Goal: Task Accomplishment & Management: Manage account settings

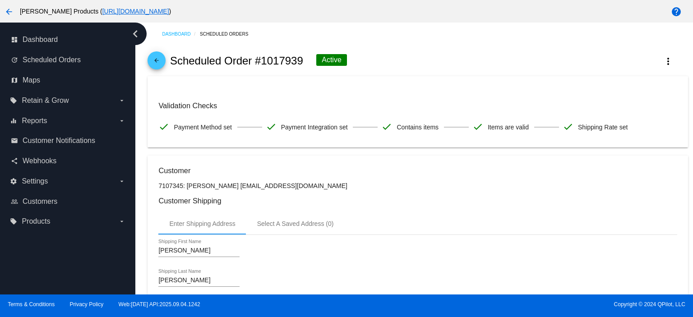
click at [161, 61] on mat-icon "arrow_back" at bounding box center [156, 62] width 11 height 11
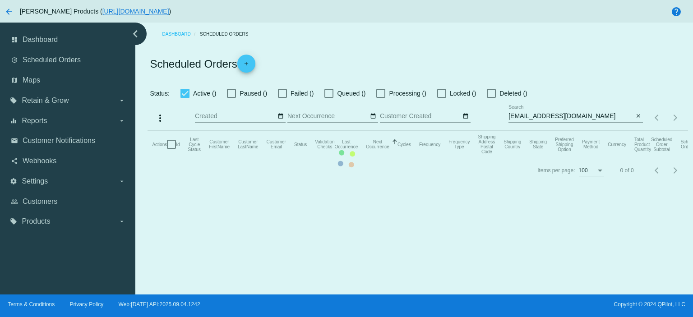
click at [590, 131] on mat-table "Actions Id Last Cycle Status Customer FirstName Customer LastName Customer Emai…" at bounding box center [418, 144] width 540 height 27
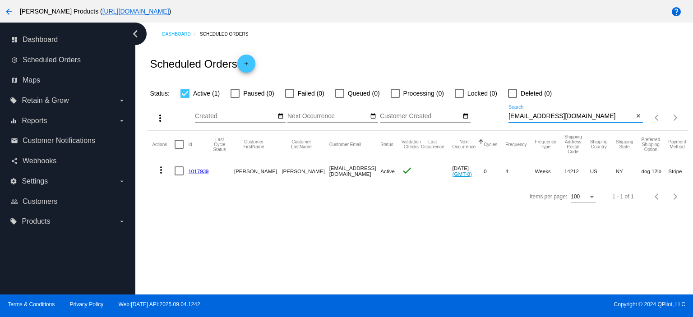
drag, startPoint x: 590, startPoint y: 116, endPoint x: 497, endPoint y: 126, distance: 93.0
click at [497, 126] on div "more_vert Sep Jan Feb Mar [DATE]" at bounding box center [418, 115] width 540 height 32
paste input "1017871"
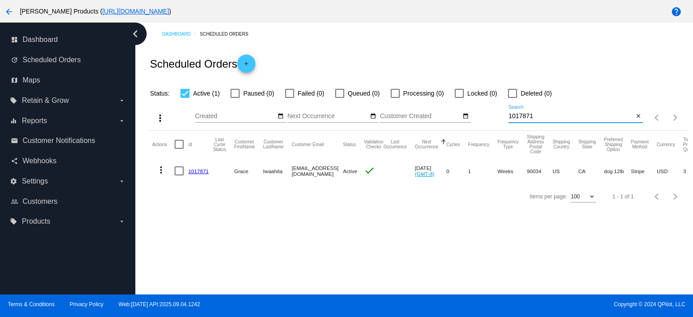
type input "1017871"
click at [198, 171] on link "1017871" at bounding box center [198, 171] width 20 height 6
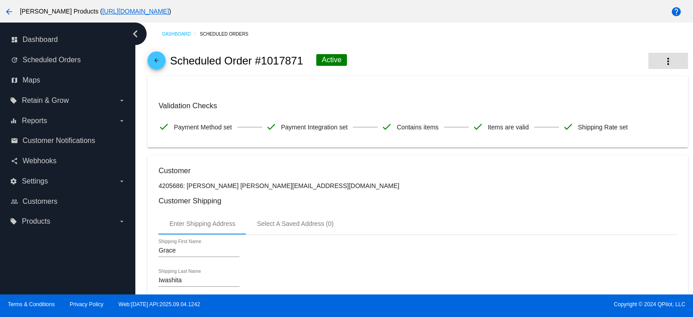
click at [663, 60] on mat-icon "more_vert" at bounding box center [668, 61] width 11 height 11
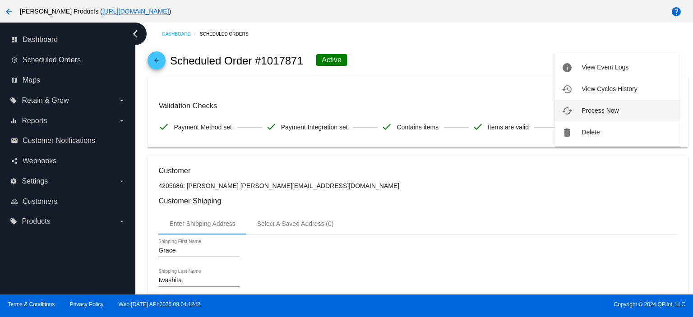
click at [626, 109] on button "cached Process Now" at bounding box center [617, 111] width 126 height 22
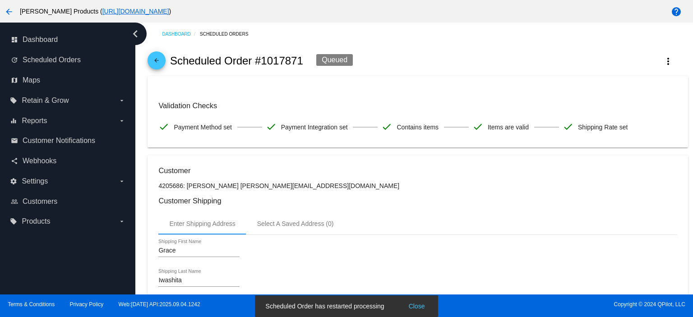
click at [154, 58] on mat-icon "arrow_back" at bounding box center [156, 62] width 11 height 11
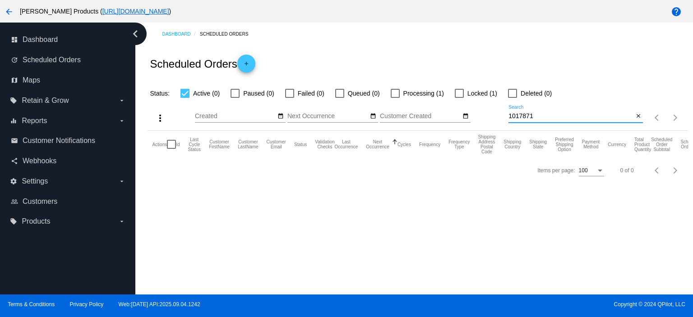
drag, startPoint x: 541, startPoint y: 116, endPoint x: 507, endPoint y: 120, distance: 34.4
click at [507, 120] on div "more_vert Sep Jan Feb Mar [DATE]" at bounding box center [418, 115] width 540 height 32
click at [515, 116] on input "Search" at bounding box center [570, 116] width 125 height 7
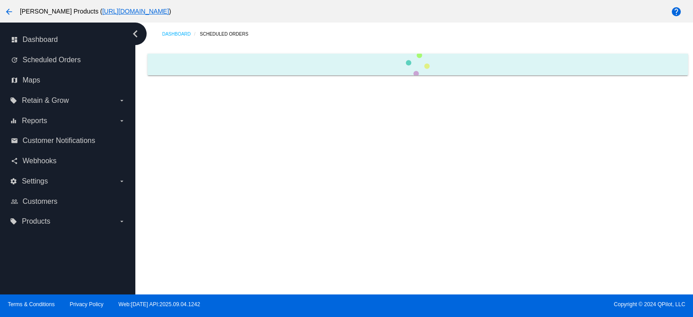
click at [507, 120] on div "Dashboard Scheduled Orders" at bounding box center [414, 159] width 558 height 272
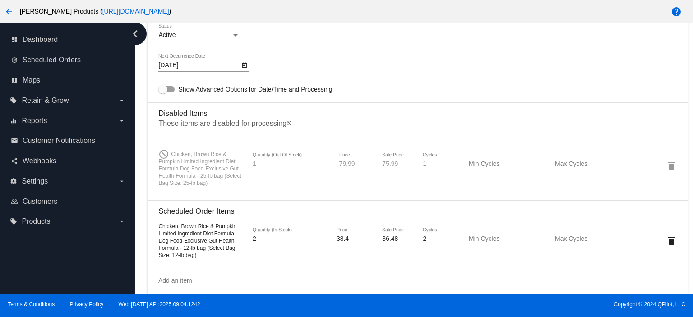
scroll to position [661, 0]
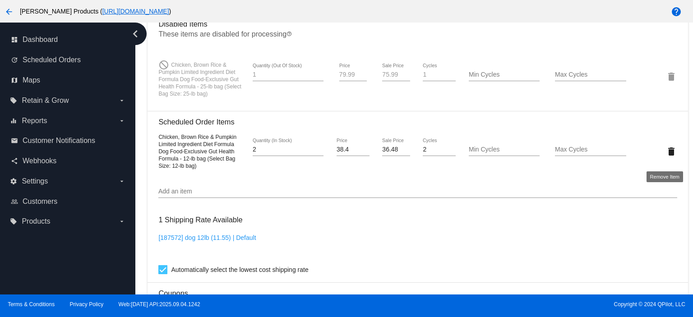
click at [666, 155] on mat-icon "delete" at bounding box center [671, 151] width 11 height 11
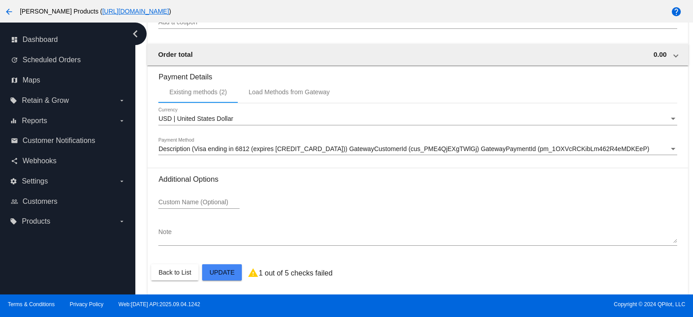
scroll to position [917, 0]
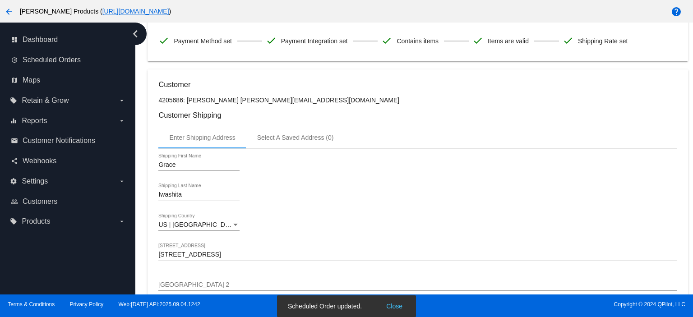
scroll to position [0, 0]
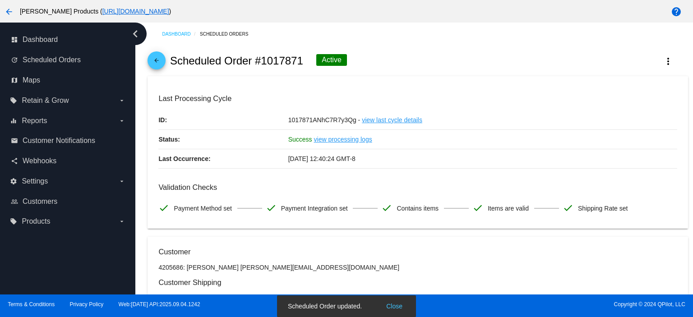
click at [152, 60] on mat-icon "arrow_back" at bounding box center [156, 62] width 11 height 11
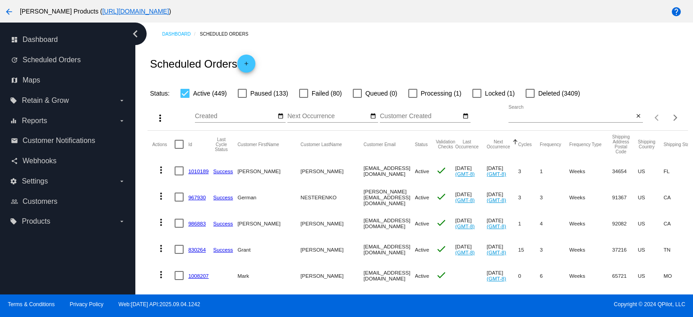
click at [195, 170] on link "1010189" at bounding box center [198, 171] width 20 height 6
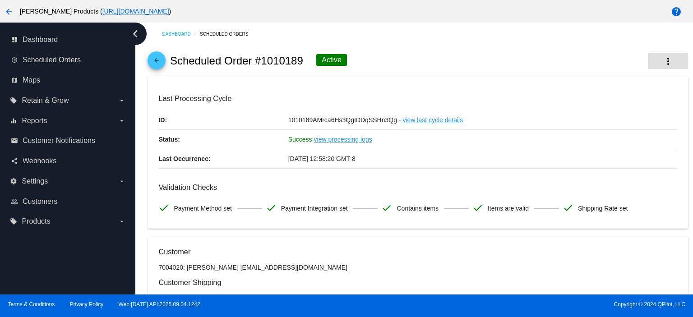
click at [663, 61] on mat-icon "more_vert" at bounding box center [668, 61] width 11 height 11
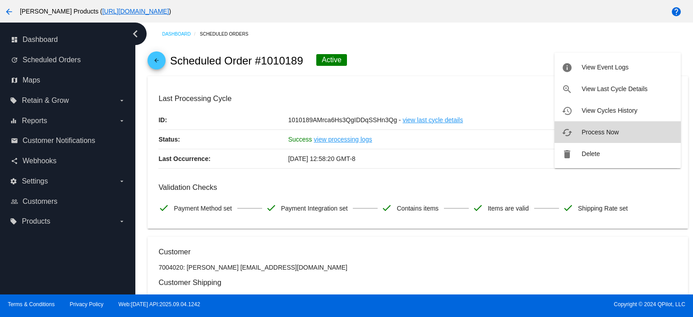
click at [596, 131] on span "Process Now" at bounding box center [599, 132] width 37 height 7
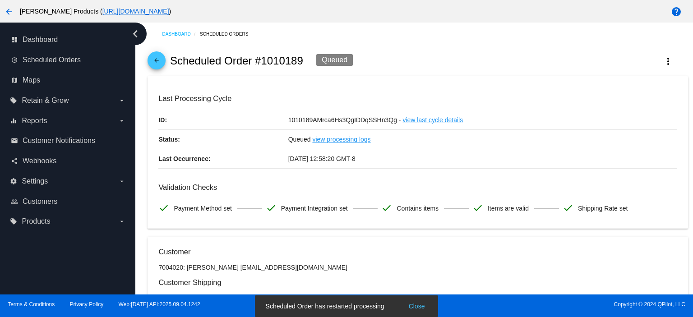
click at [153, 61] on mat-icon "arrow_back" at bounding box center [156, 62] width 11 height 11
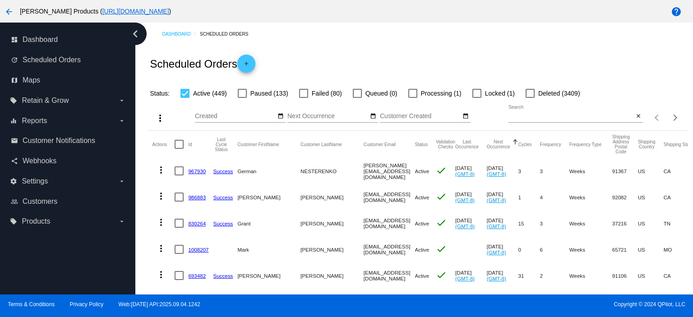
click at [196, 171] on link "967930" at bounding box center [197, 171] width 18 height 6
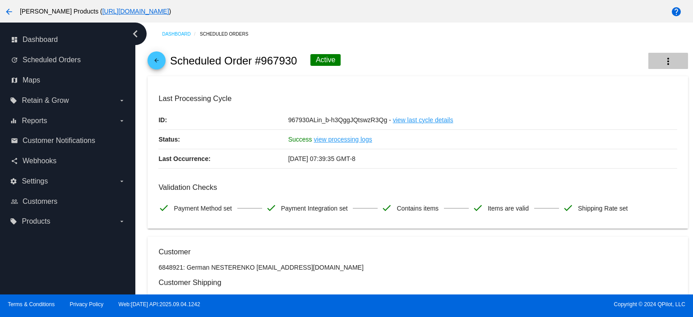
click at [663, 61] on mat-icon "more_vert" at bounding box center [668, 61] width 11 height 11
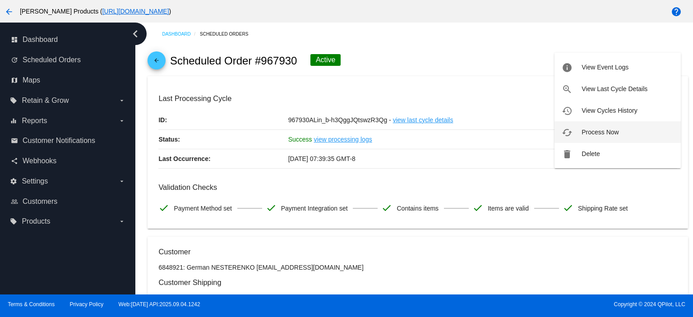
click at [616, 129] on span "Process Now" at bounding box center [599, 132] width 37 height 7
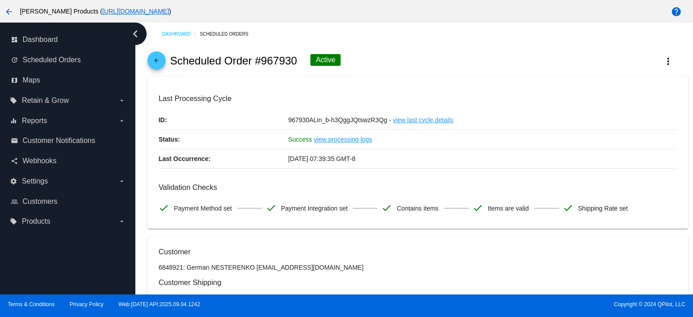
click at [155, 61] on mat-icon "arrow_back" at bounding box center [156, 62] width 11 height 11
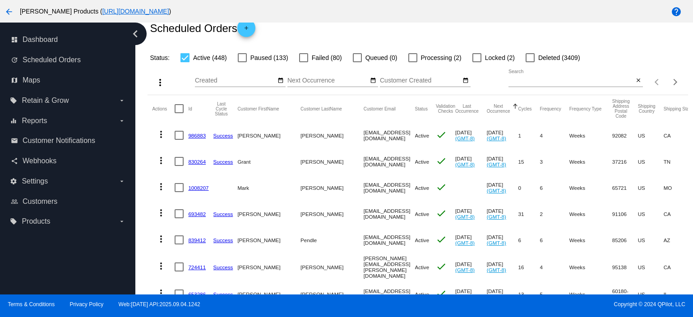
scroll to position [60, 0]
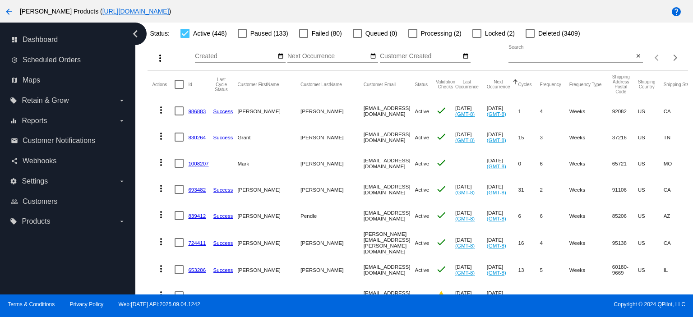
click at [527, 59] on input "Search" at bounding box center [570, 56] width 125 height 7
paste input "[EMAIL_ADDRESS][DOMAIN_NAME]"
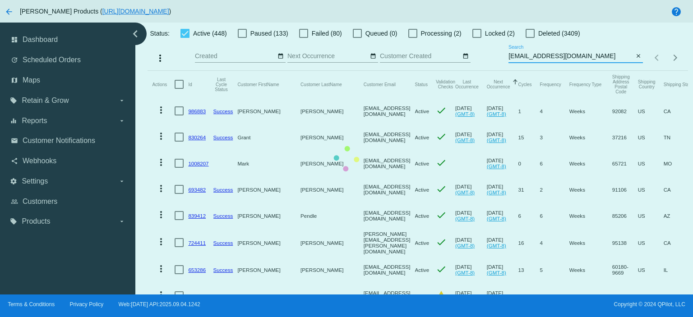
scroll to position [0, 0]
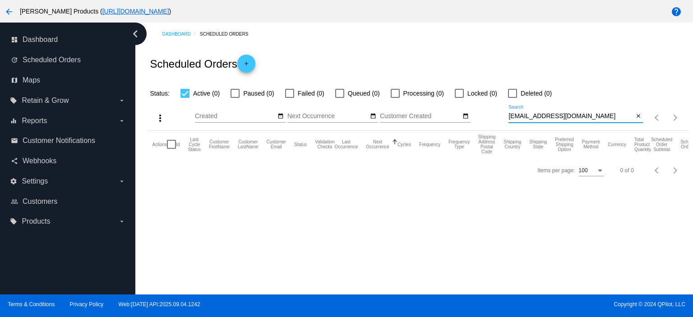
click at [510, 117] on input "[EMAIL_ADDRESS][DOMAIN_NAME]" at bounding box center [570, 116] width 125 height 7
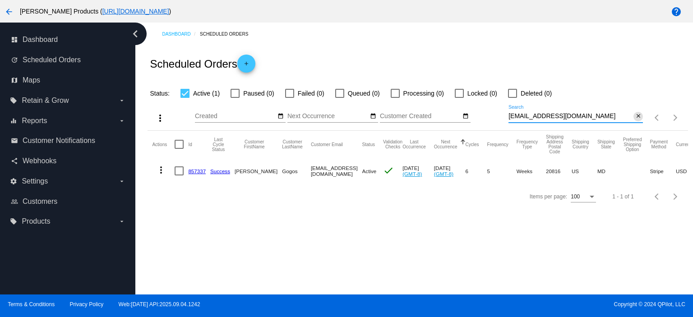
type input "[EMAIL_ADDRESS][DOMAIN_NAME]"
click at [635, 118] on mat-icon "close" at bounding box center [638, 116] width 6 height 7
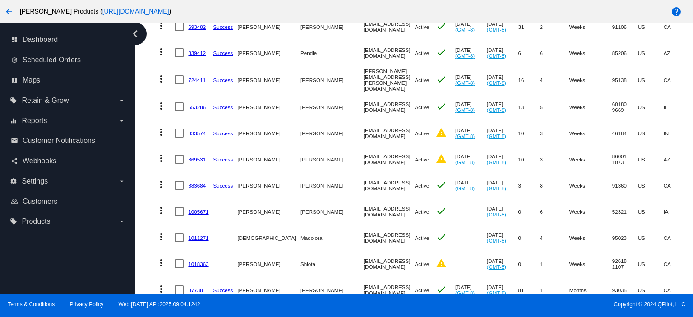
scroll to position [240, 0]
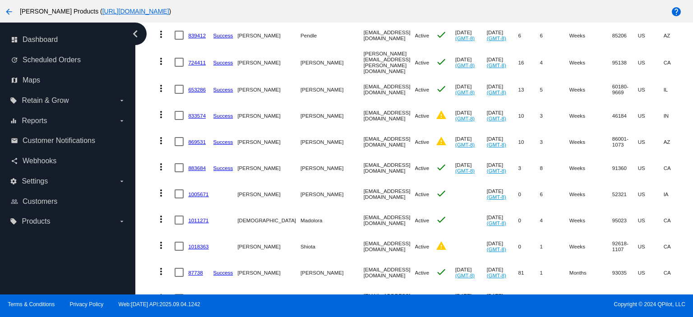
click at [194, 113] on link "833574" at bounding box center [197, 116] width 18 height 6
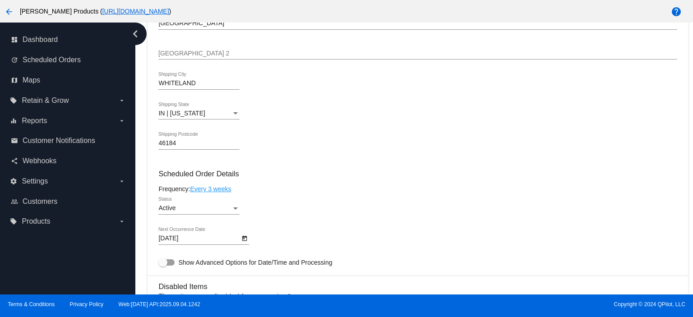
scroll to position [481, 0]
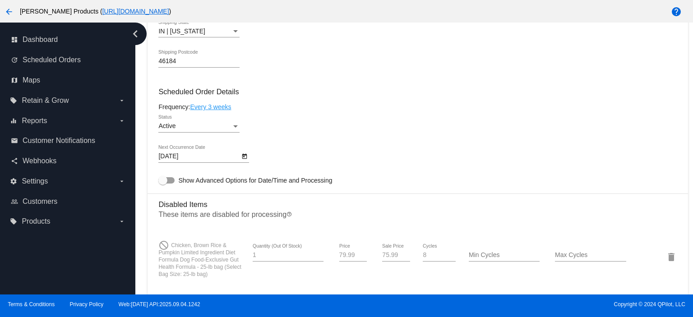
click at [189, 157] on body "arrow_back [PERSON_NAME] Products ( [URL][DOMAIN_NAME] ) help dashboard Dashboa…" at bounding box center [346, 158] width 693 height 317
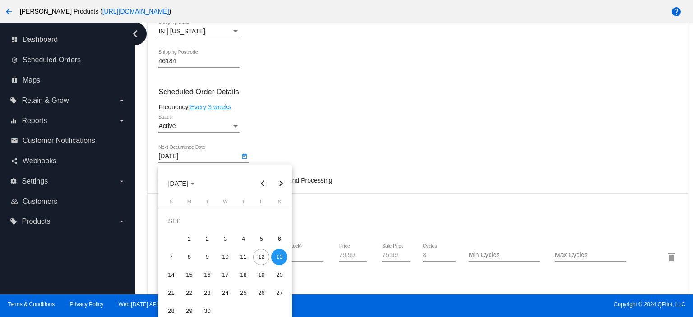
click at [193, 271] on div "15" at bounding box center [189, 275] width 16 height 16
type input "[DATE]"
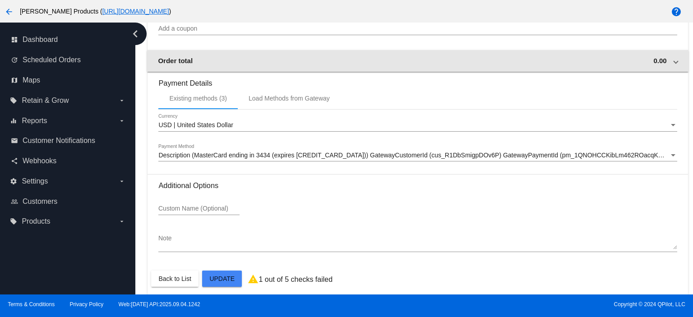
scroll to position [935, 0]
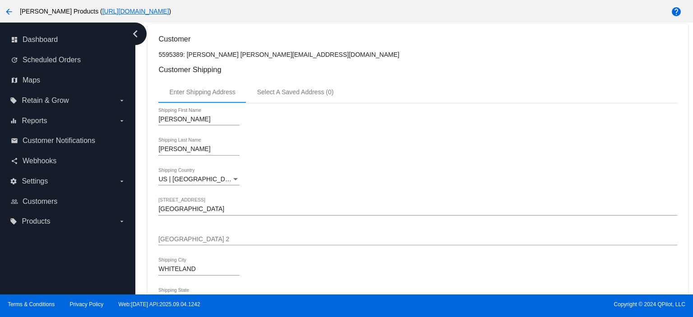
scroll to position [0, 0]
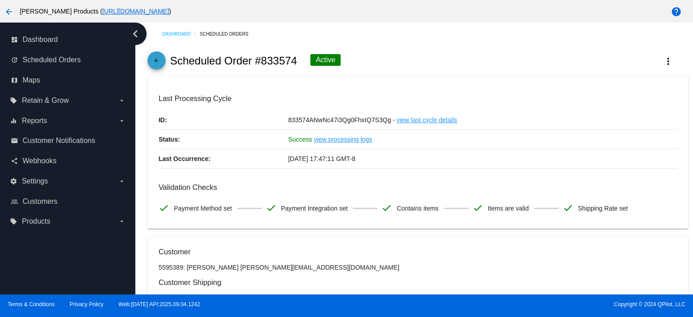
click at [154, 59] on mat-icon "arrow_back" at bounding box center [156, 62] width 11 height 11
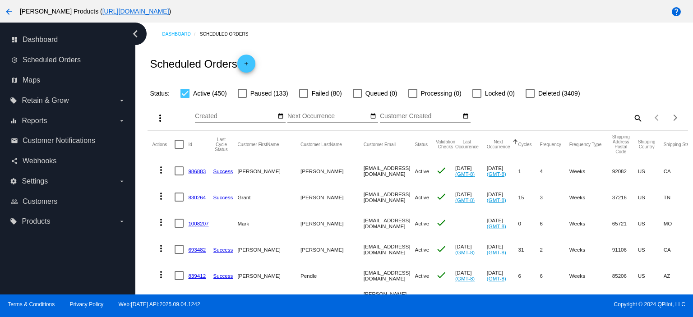
scroll to position [180, 0]
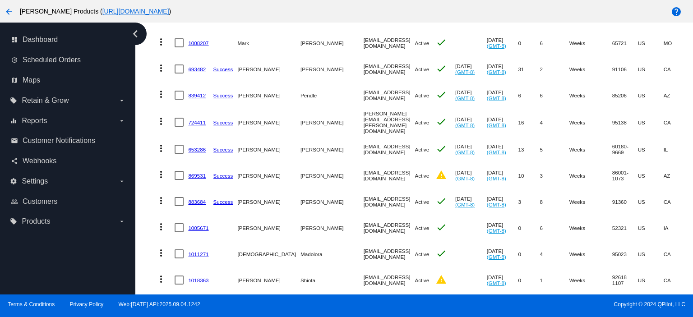
click at [198, 173] on link "869531" at bounding box center [197, 176] width 18 height 6
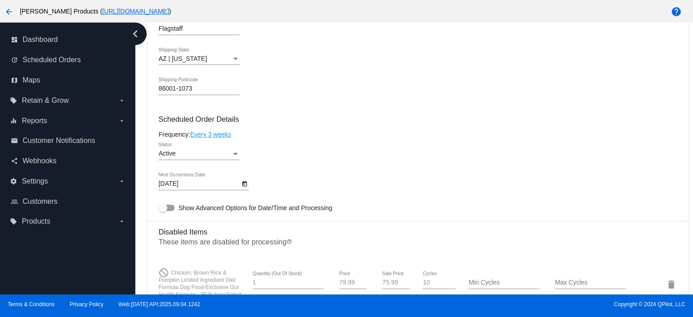
scroll to position [361, 0]
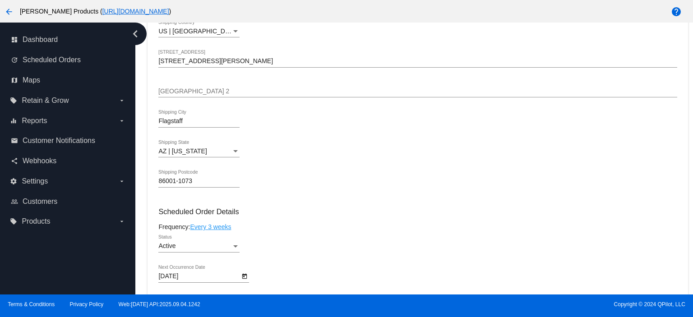
click at [179, 282] on div "[DATE] Next Occurrence Date" at bounding box center [198, 274] width 81 height 18
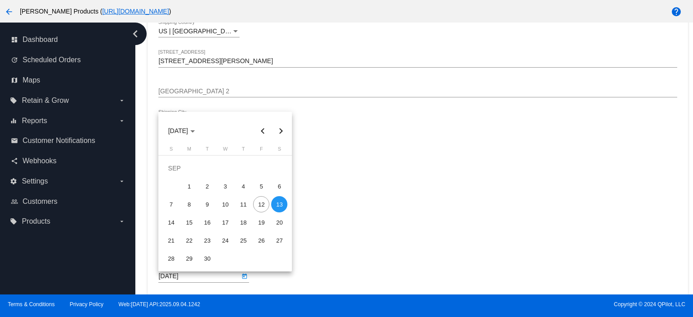
click at [188, 222] on div "15" at bounding box center [189, 222] width 16 height 16
type input "[DATE]"
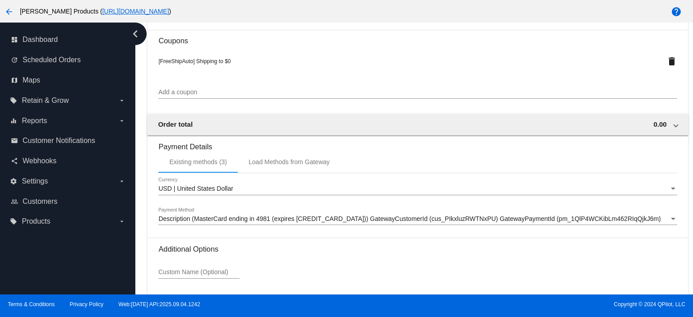
scroll to position [917, 0]
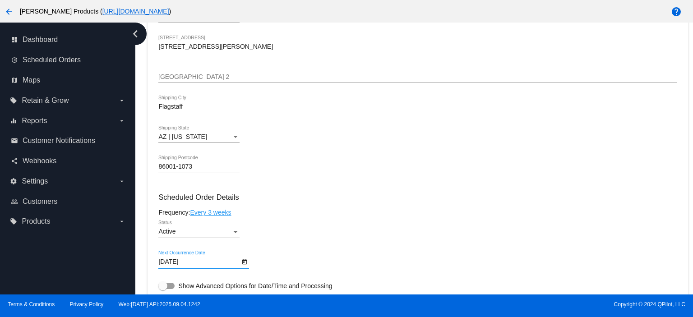
scroll to position [0, 0]
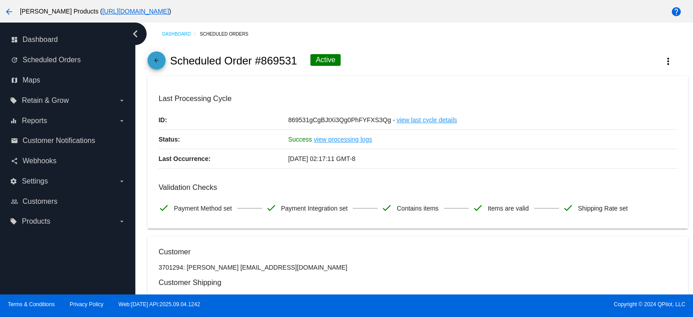
click at [157, 60] on mat-icon "arrow_back" at bounding box center [156, 62] width 11 height 11
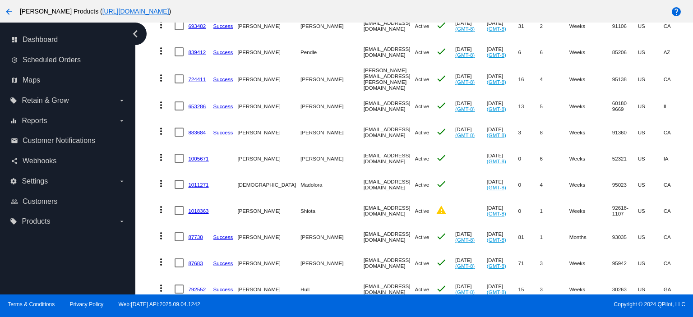
scroll to position [240, 0]
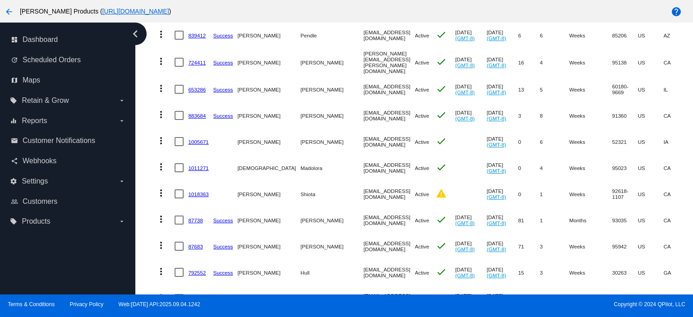
click at [197, 191] on link "1018363" at bounding box center [198, 194] width 20 height 6
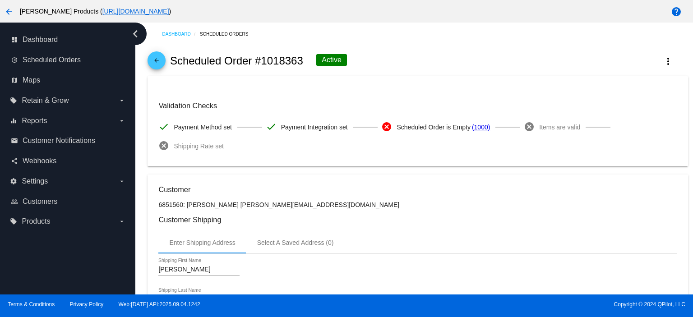
click at [157, 59] on mat-icon "arrow_back" at bounding box center [156, 62] width 11 height 11
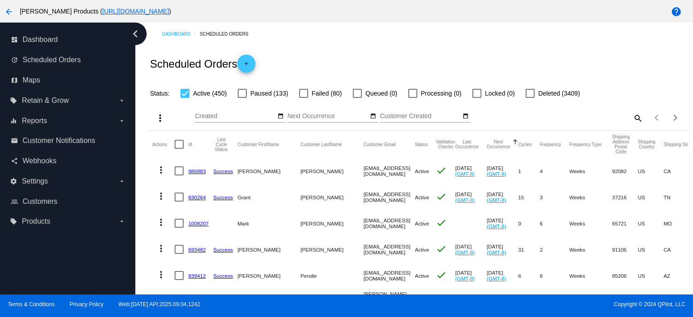
click at [245, 60] on mat-icon "add" at bounding box center [246, 65] width 11 height 11
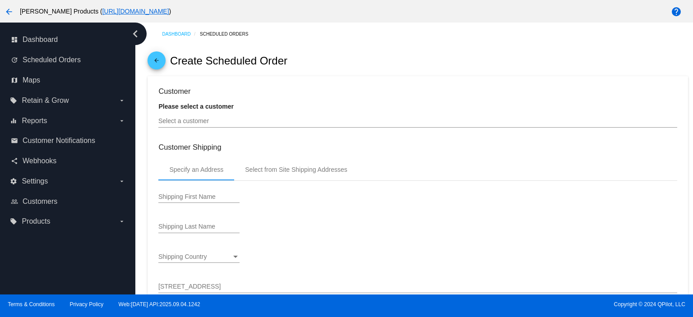
type input "[DATE]"
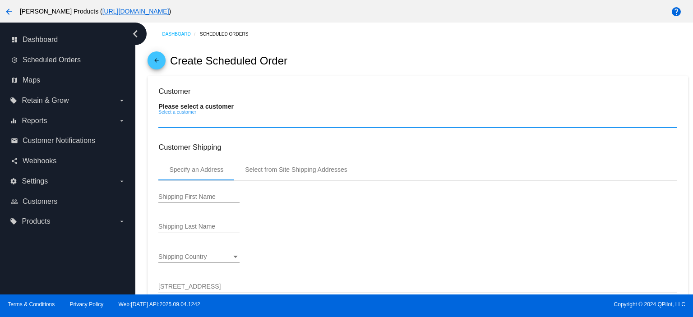
click at [248, 124] on input "Select a customer" at bounding box center [417, 121] width 518 height 7
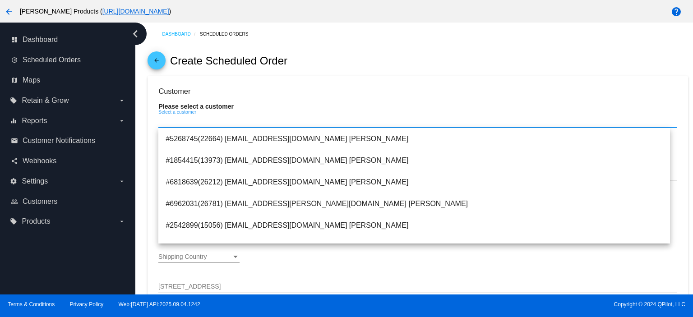
paste input "[EMAIL_ADDRESS][DOMAIN_NAME]"
click at [221, 125] on input "[EMAIL_ADDRESS][DOMAIN_NAME]" at bounding box center [417, 121] width 518 height 7
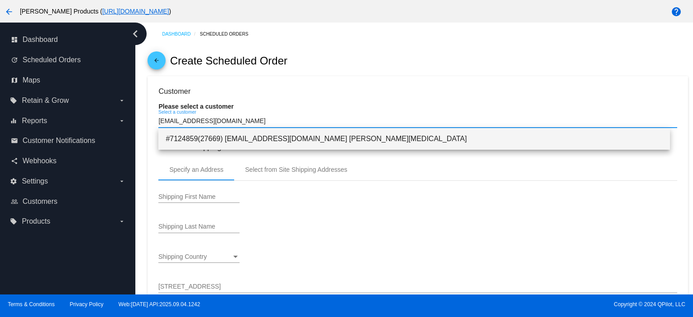
type input "[EMAIL_ADDRESS][DOMAIN_NAME]"
click at [249, 138] on span "#7124859(27669) [EMAIL_ADDRESS][DOMAIN_NAME] [PERSON_NAME][MEDICAL_DATA]" at bounding box center [414, 139] width 497 height 22
type input "[PERSON_NAME]"
type input "[MEDICAL_DATA]"
type input "3486 GOLF CLUB DR"
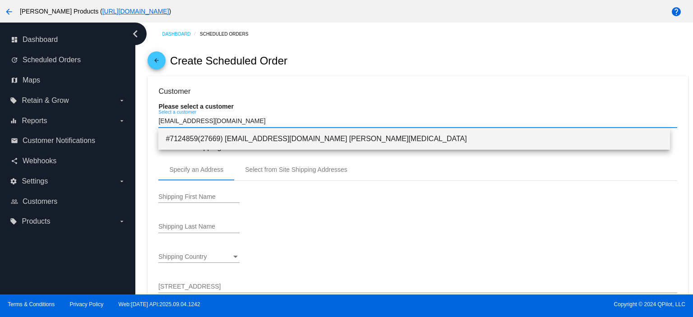
type input "[GEOGRAPHIC_DATA]"
type input "89705"
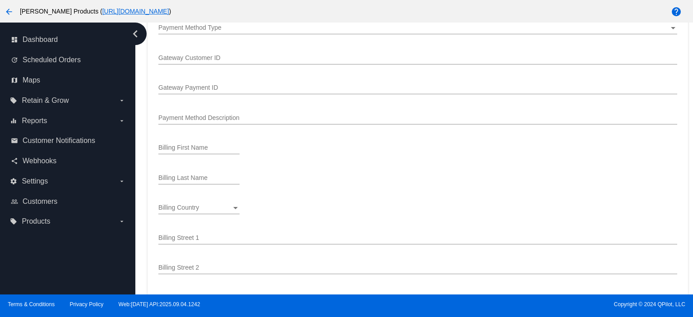
scroll to position [541, 0]
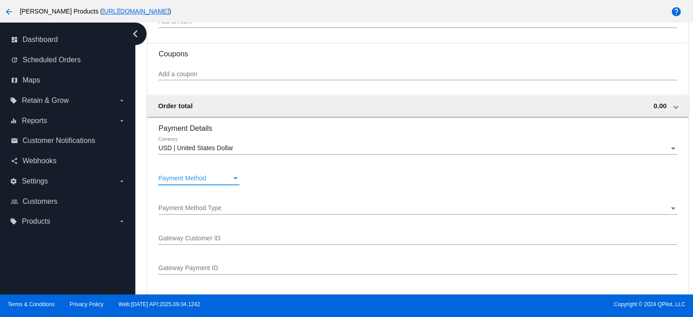
click at [194, 182] on span "Payment Method" at bounding box center [182, 178] width 48 height 7
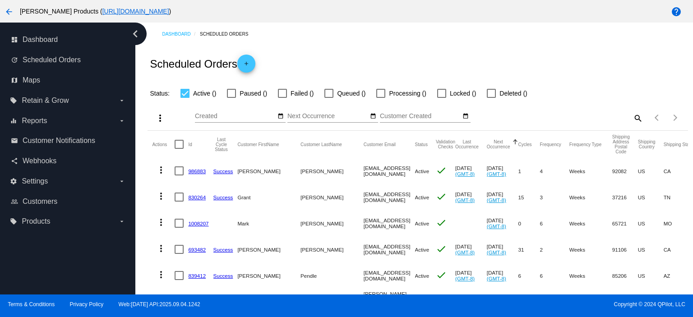
click at [632, 115] on mat-icon "search" at bounding box center [637, 118] width 11 height 14
click at [508, 118] on input "Search" at bounding box center [575, 116] width 134 height 7
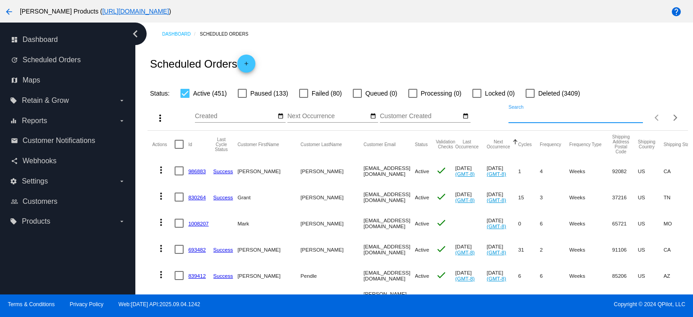
paste input "Set Up Auto-Repeat Delivery"
type input "Set Up Auto-Repeat Delivery"
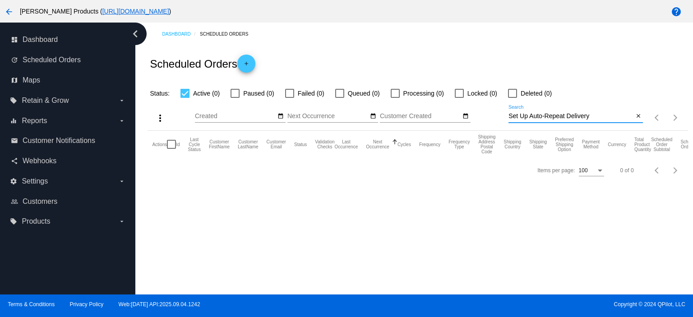
drag, startPoint x: 595, startPoint y: 117, endPoint x: 488, endPoint y: 120, distance: 106.5
click at [491, 120] on div "more_vert Sep Jan Feb Mar [DATE]" at bounding box center [418, 115] width 540 height 32
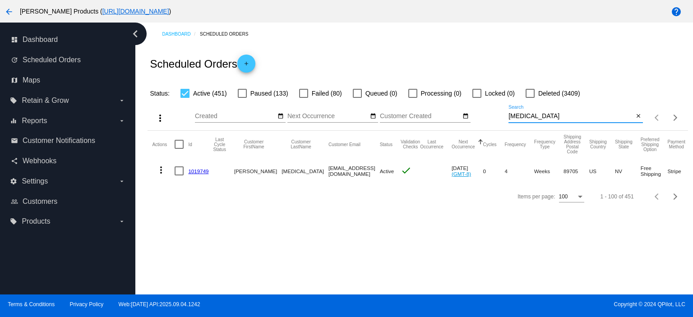
type input "[MEDICAL_DATA]"
click at [199, 171] on link "1019749" at bounding box center [198, 171] width 20 height 6
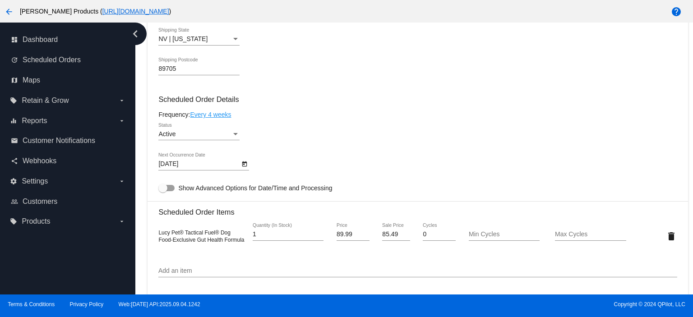
scroll to position [195, 0]
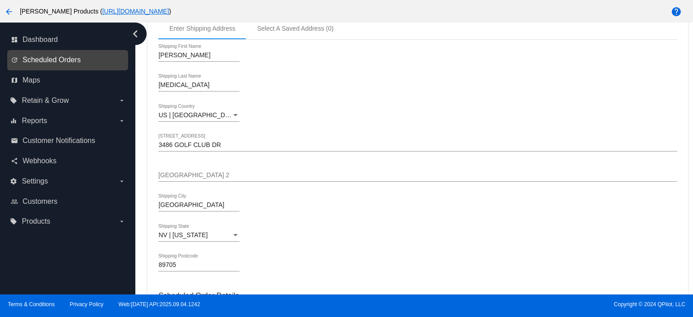
click at [77, 61] on span "Scheduled Orders" at bounding box center [52, 60] width 58 height 8
